Goal: Task Accomplishment & Management: Manage account settings

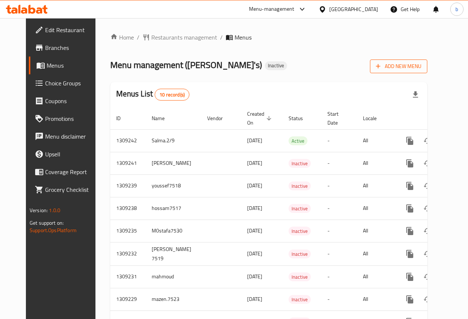
click at [422, 66] on span "Add New Menu" at bounding box center [399, 66] width 46 height 9
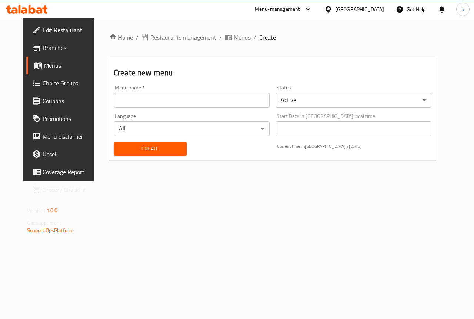
click at [170, 107] on input "text" at bounding box center [192, 100] width 156 height 15
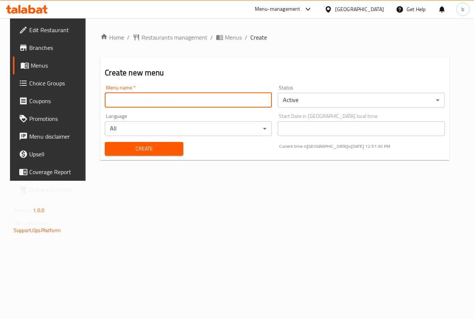
type input "basant 7531"
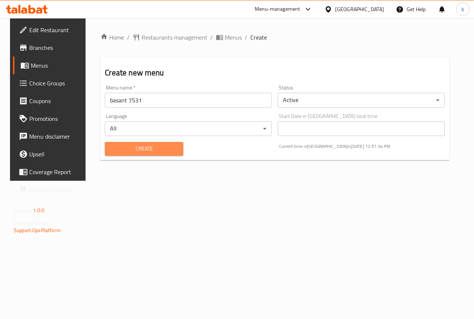
click at [155, 145] on span "Create" at bounding box center [144, 148] width 66 height 9
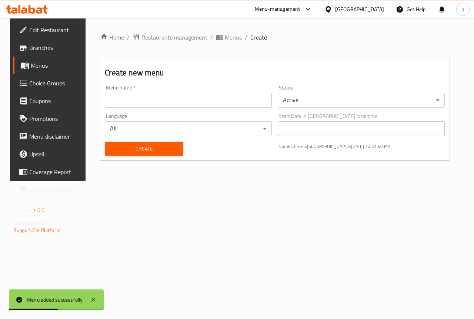
click at [29, 60] on link "Menus" at bounding box center [51, 66] width 76 height 18
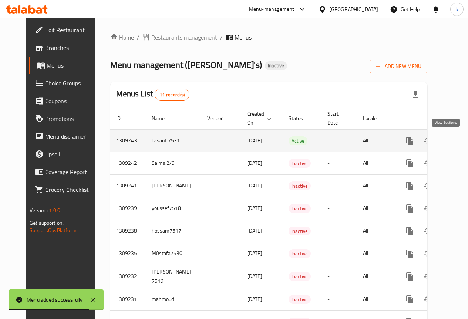
click at [459, 137] on icon "enhanced table" at bounding box center [463, 141] width 9 height 9
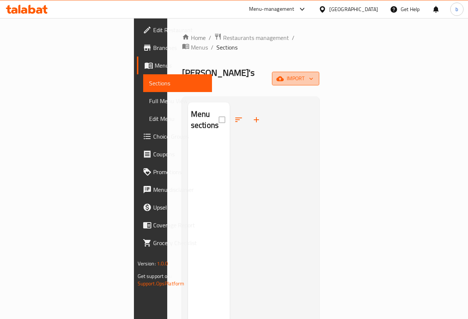
click at [313, 74] on span "import" at bounding box center [296, 78] width 36 height 9
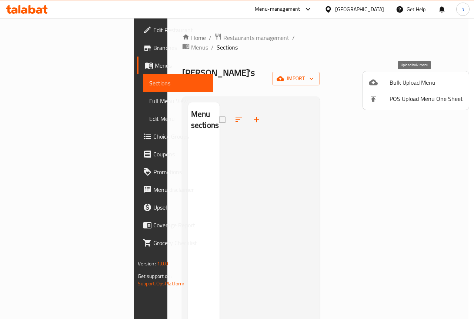
click at [404, 80] on span "Bulk Upload Menu" at bounding box center [425, 82] width 73 height 9
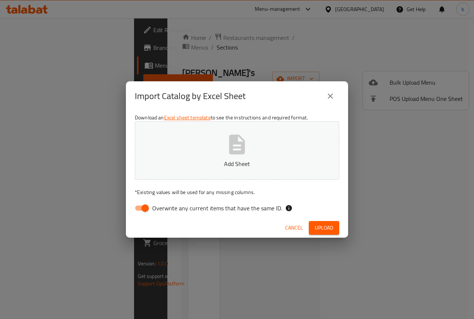
click at [144, 208] on input "Overwrite any current items that have the same ID." at bounding box center [145, 208] width 42 height 14
checkbox input "false"
click at [233, 146] on icon "button" at bounding box center [237, 145] width 24 height 24
click at [323, 225] on span "Upload" at bounding box center [324, 228] width 19 height 9
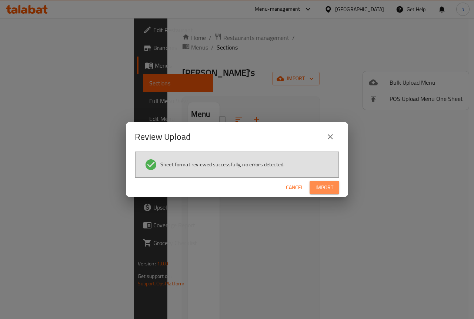
click at [322, 189] on span "Import" at bounding box center [324, 187] width 18 height 9
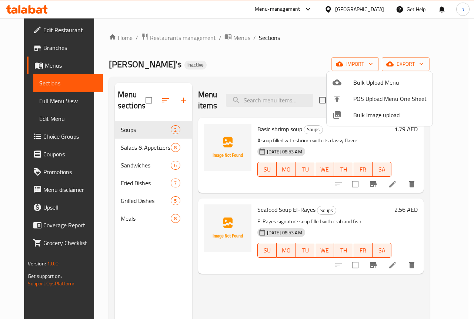
click at [248, 74] on div at bounding box center [237, 159] width 474 height 319
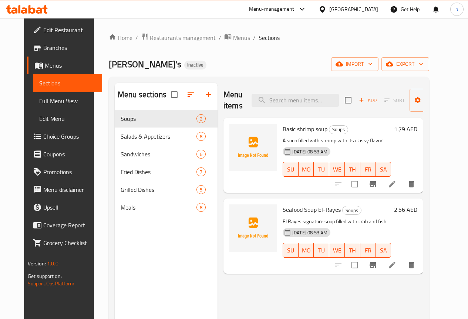
click at [51, 101] on span "Full Menu View" at bounding box center [67, 101] width 57 height 9
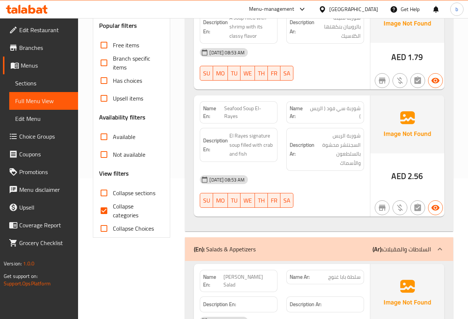
scroll to position [148, 0]
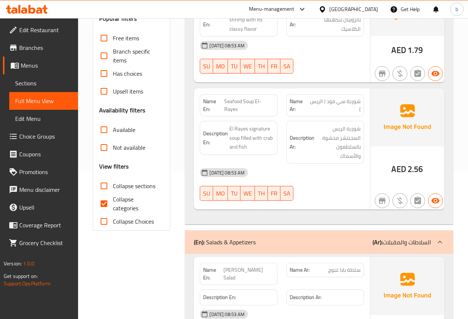
click at [107, 202] on input "Collapse categories" at bounding box center [104, 204] width 18 height 18
checkbox input "false"
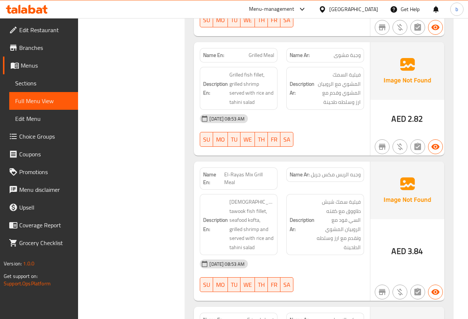
scroll to position [3868, 0]
